Goal: Transaction & Acquisition: Book appointment/travel/reservation

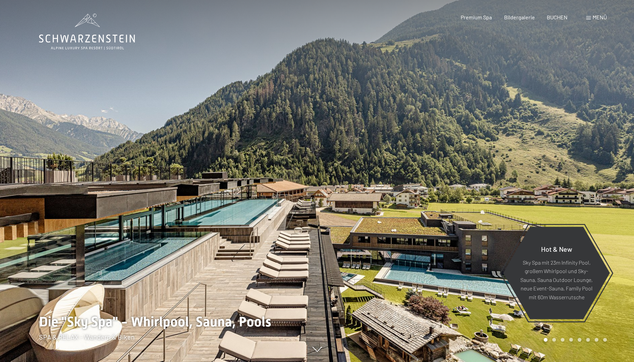
click at [562, 16] on span "BUCHEN" at bounding box center [556, 17] width 21 height 6
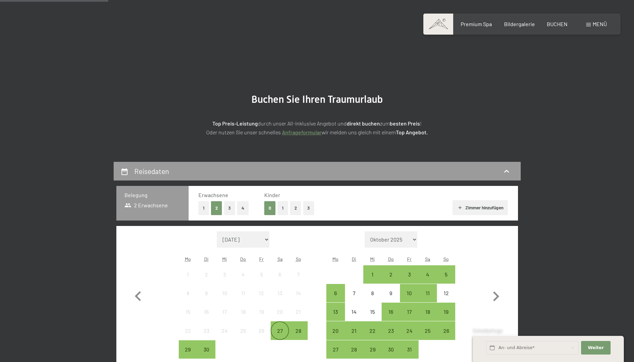
scroll to position [173, 0]
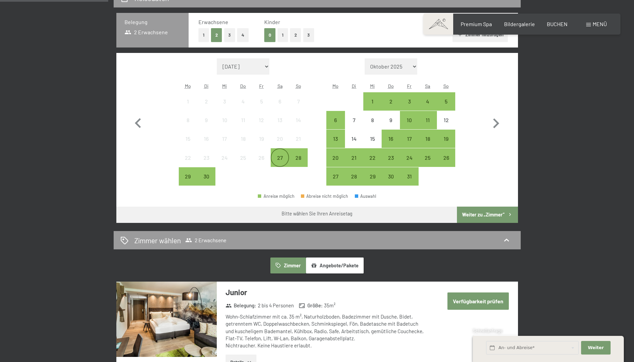
click at [280, 159] on div "27" at bounding box center [279, 163] width 17 height 17
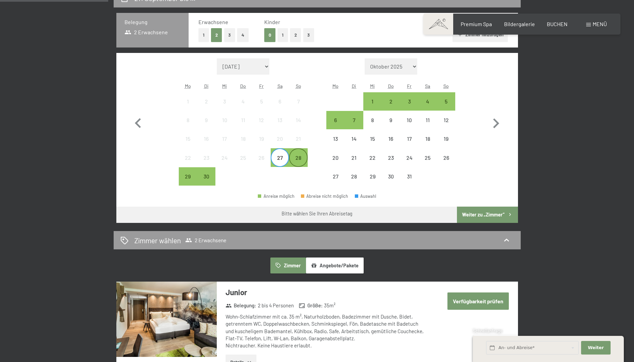
click at [300, 157] on div "28" at bounding box center [298, 163] width 17 height 17
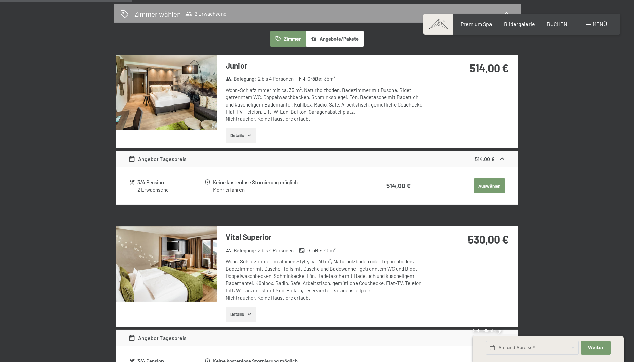
scroll to position [415, 0]
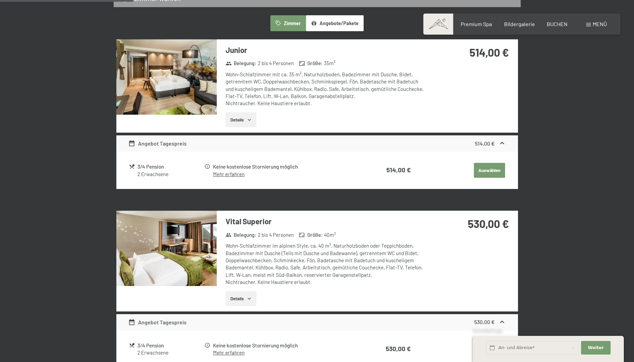
click at [181, 259] on img at bounding box center [166, 248] width 100 height 75
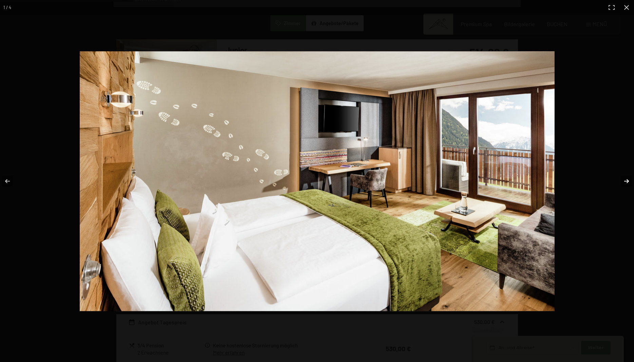
click at [624, 180] on button "button" at bounding box center [622, 181] width 24 height 34
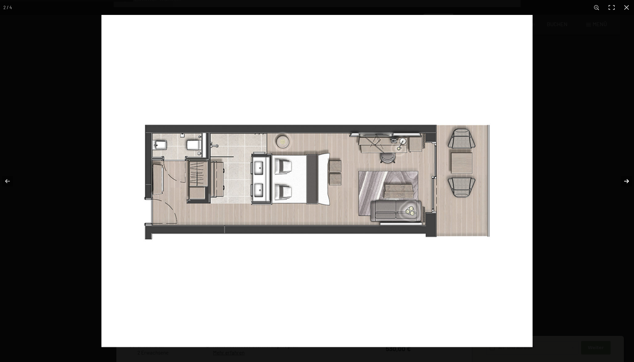
click at [624, 180] on button "button" at bounding box center [622, 181] width 24 height 34
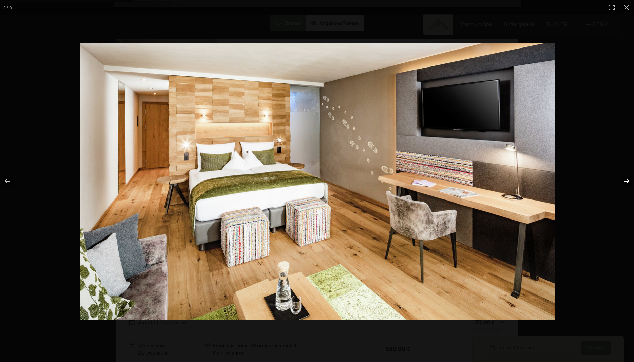
click at [624, 180] on button "button" at bounding box center [622, 181] width 24 height 34
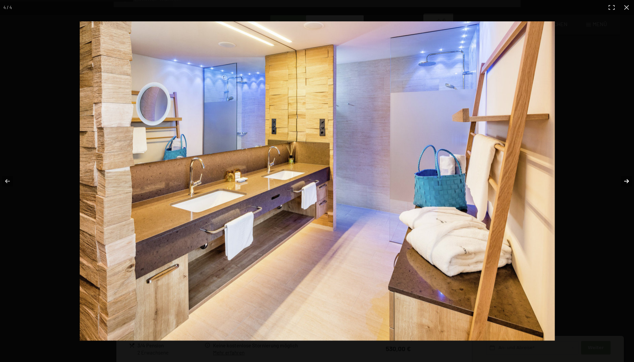
click at [624, 180] on button "button" at bounding box center [622, 181] width 24 height 34
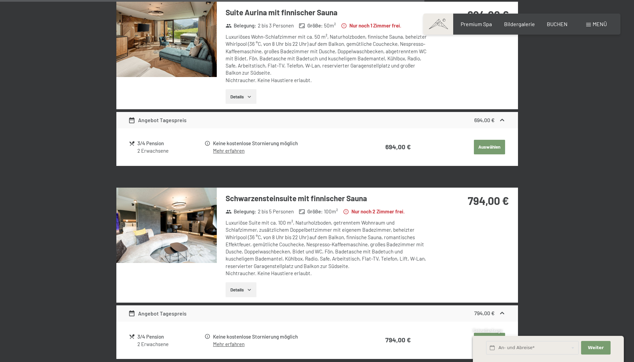
scroll to position [1418, 0]
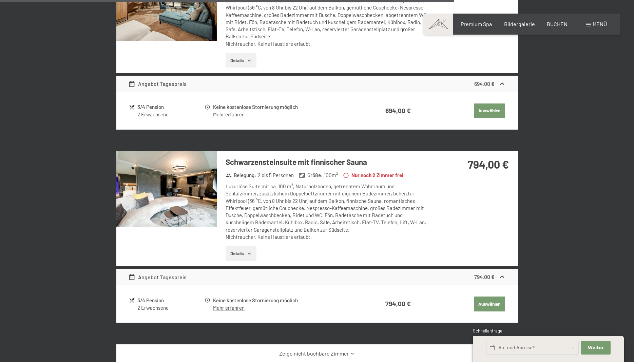
click at [187, 184] on img at bounding box center [166, 188] width 100 height 75
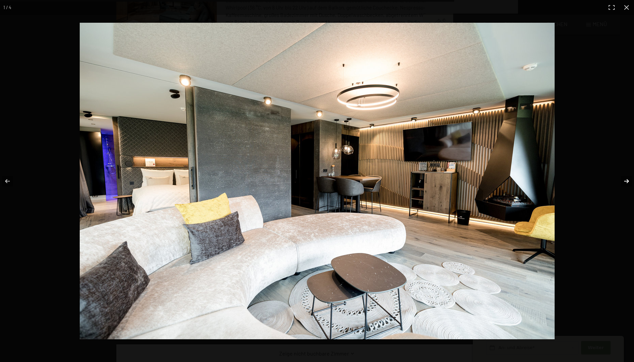
click at [626, 181] on button "button" at bounding box center [622, 181] width 24 height 34
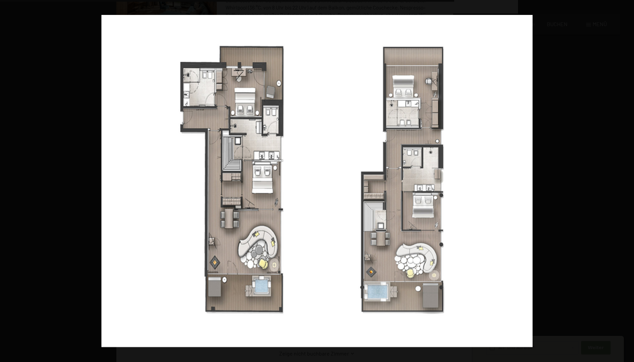
click at [626, 181] on button "button" at bounding box center [622, 181] width 24 height 34
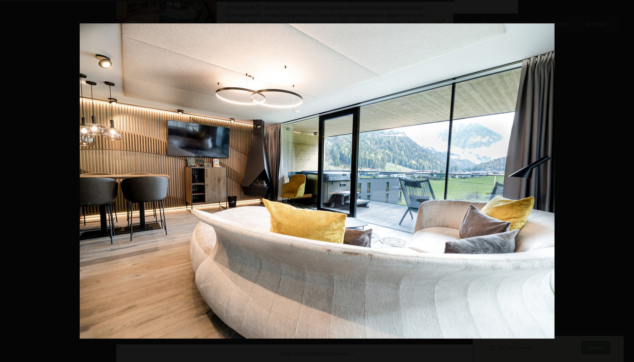
click at [626, 181] on button "button" at bounding box center [622, 181] width 24 height 34
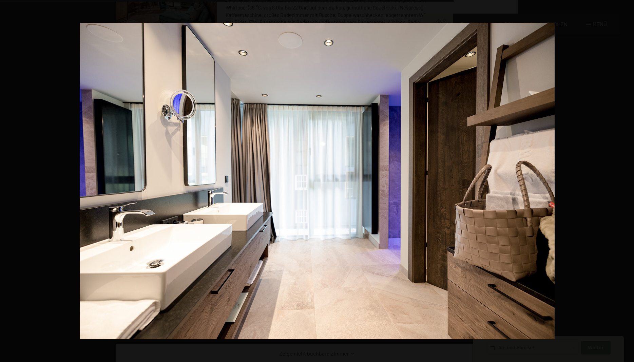
click at [626, 181] on button "button" at bounding box center [622, 181] width 24 height 34
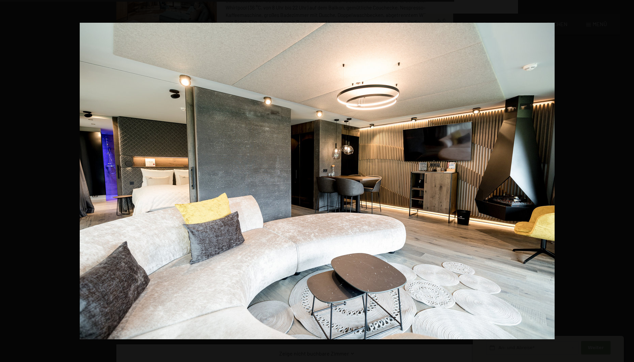
click at [626, 181] on button "button" at bounding box center [622, 181] width 24 height 34
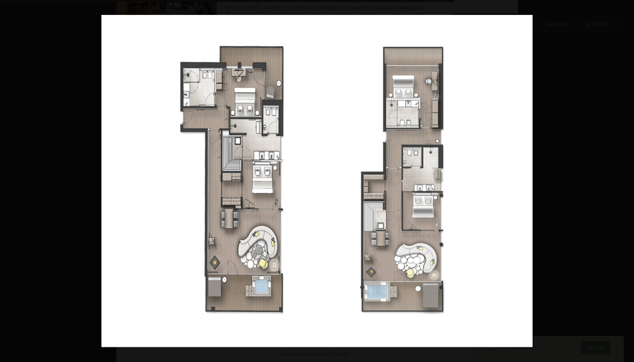
click at [626, 181] on button "button" at bounding box center [622, 181] width 24 height 34
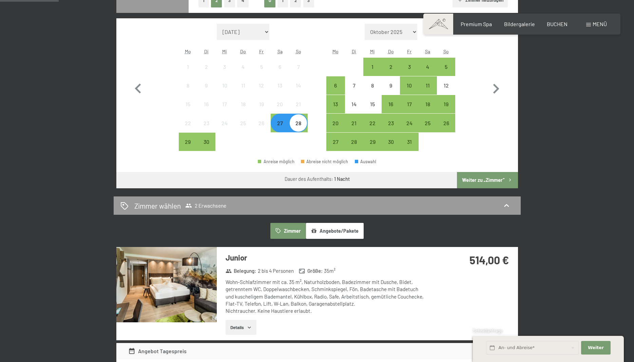
scroll to position [0, 0]
